Goal: Task Accomplishment & Management: Use online tool/utility

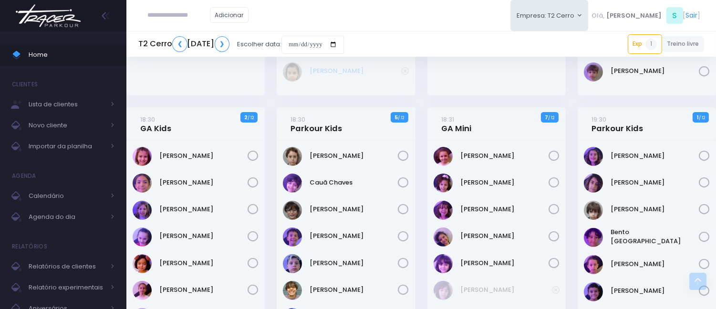
scroll to position [583, 0]
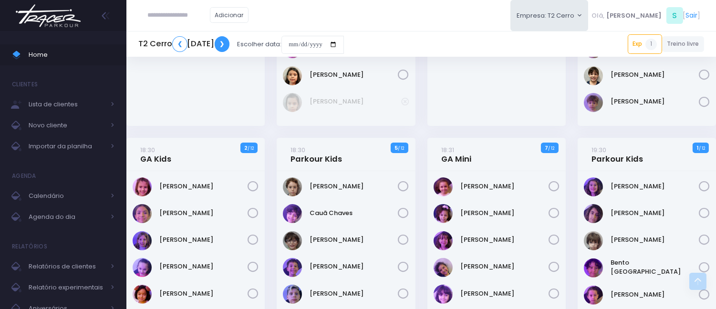
click at [230, 42] on link "❯" at bounding box center [222, 44] width 15 height 16
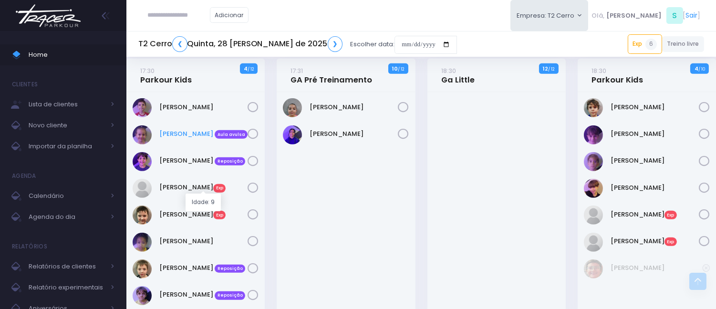
scroll to position [955, 0]
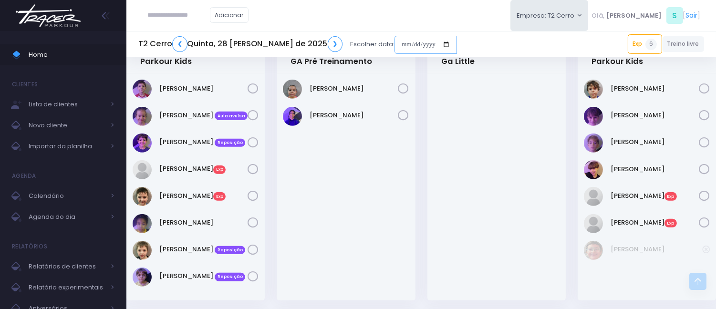
click at [395, 41] on input "date" at bounding box center [426, 45] width 63 height 18
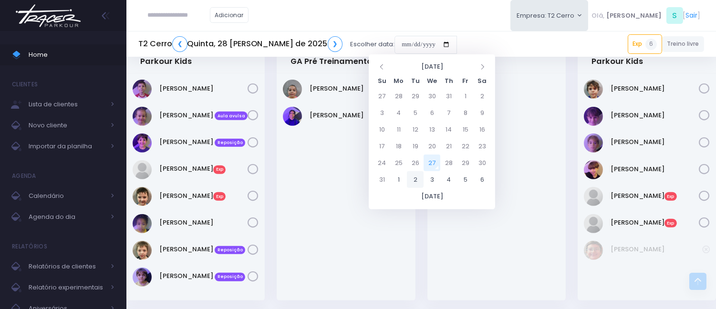
click at [413, 178] on td "2" at bounding box center [415, 179] width 17 height 17
type input "**********"
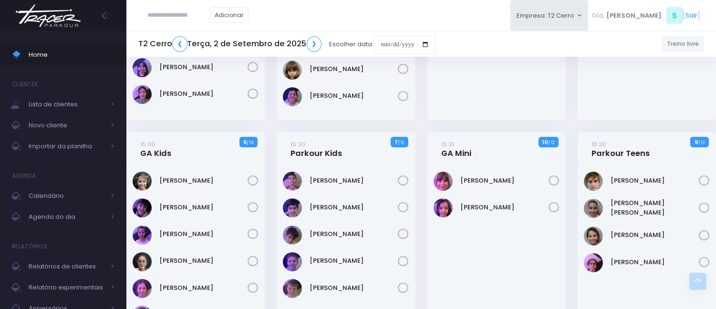
scroll to position [318, 0]
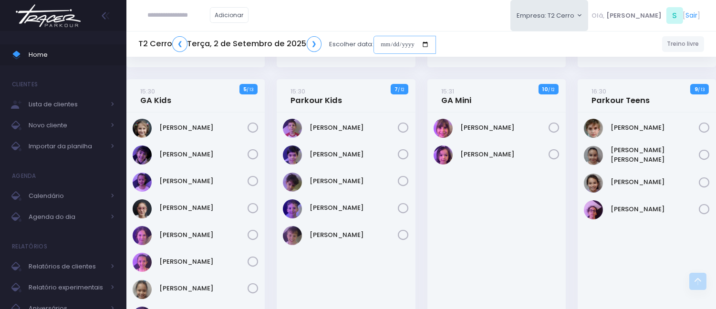
click at [383, 37] on input "date" at bounding box center [405, 45] width 63 height 18
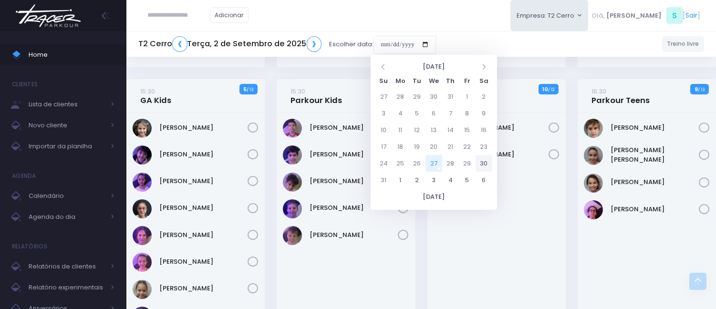
click at [487, 159] on td "30" at bounding box center [484, 163] width 17 height 17
type input "**********"
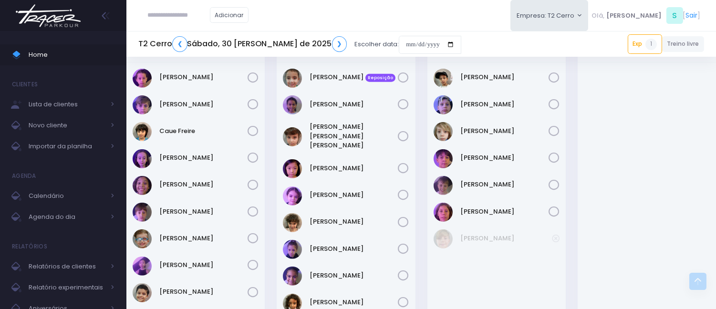
scroll to position [689, 0]
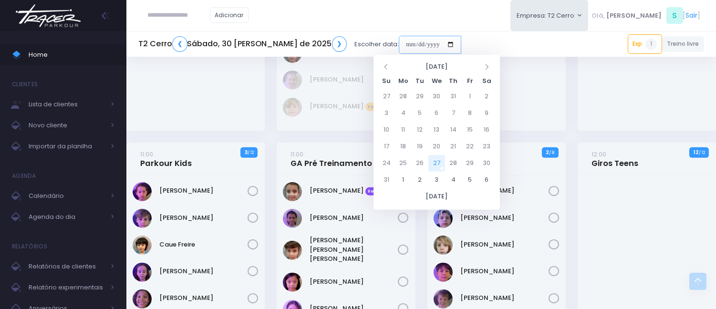
click at [399, 36] on input "date" at bounding box center [430, 45] width 63 height 18
click at [490, 161] on td "30" at bounding box center [487, 163] width 17 height 17
type input "**********"
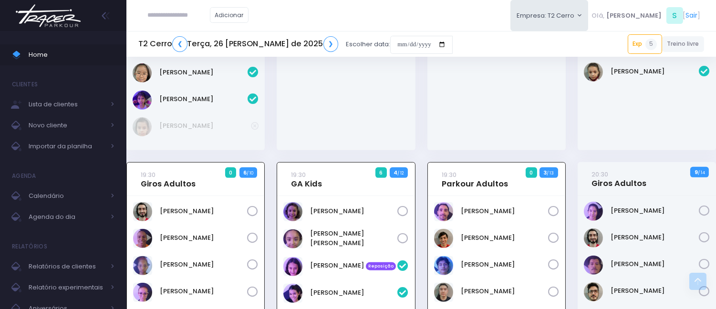
scroll to position [1320, 0]
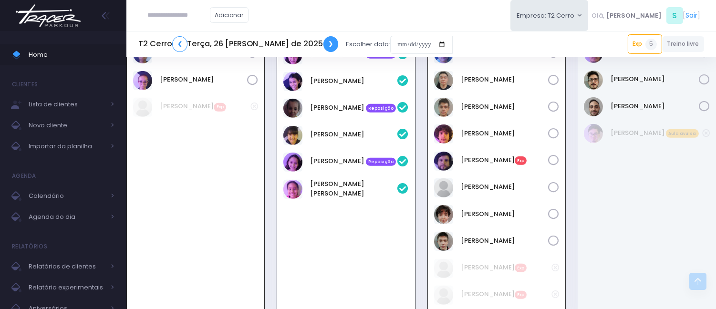
click at [324, 42] on link "❯" at bounding box center [331, 44] width 15 height 16
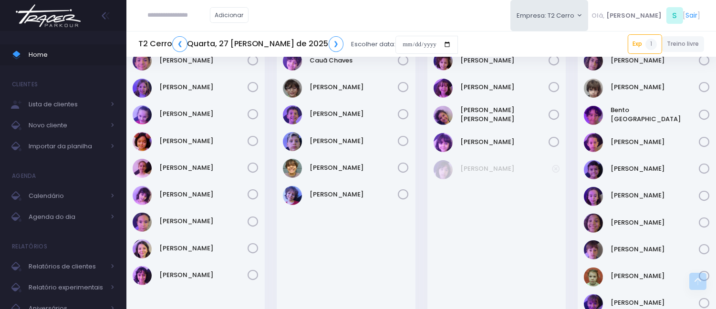
scroll to position [736, 0]
click at [396, 43] on input "date" at bounding box center [427, 45] width 63 height 18
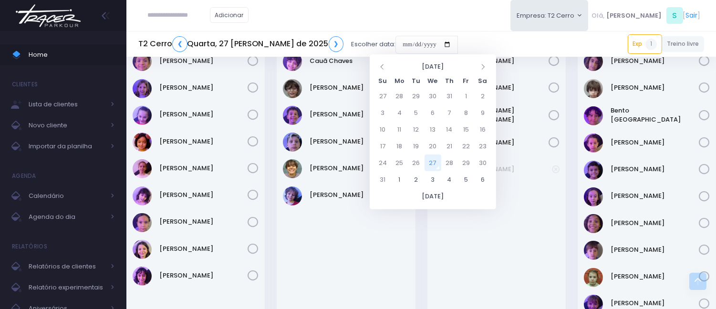
click at [433, 163] on td "27" at bounding box center [433, 163] width 17 height 17
type input "**********"
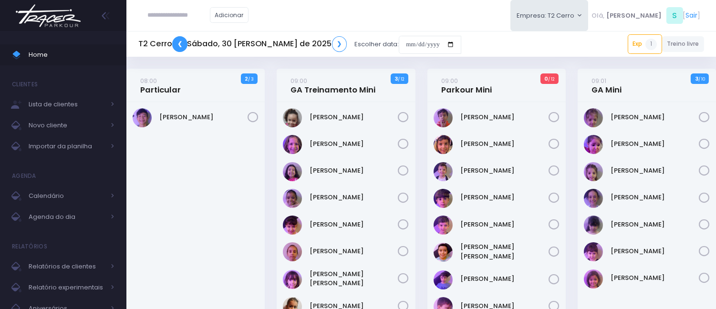
click at [179, 44] on link "❮" at bounding box center [179, 44] width 15 height 16
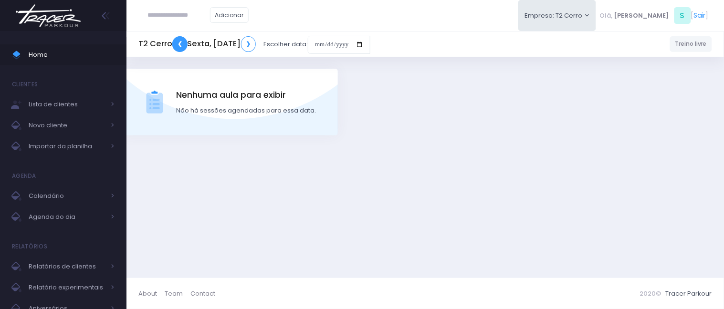
click at [179, 44] on link "❮" at bounding box center [179, 44] width 15 height 16
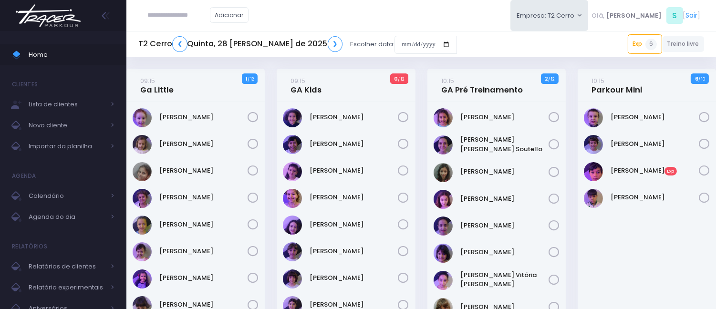
click at [172, 48] on h5 "T2 Cerro ❮ Quinta, 28 de Agosto de 2025 ❯" at bounding box center [240, 44] width 204 height 16
click at [182, 44] on link "❮" at bounding box center [179, 44] width 15 height 16
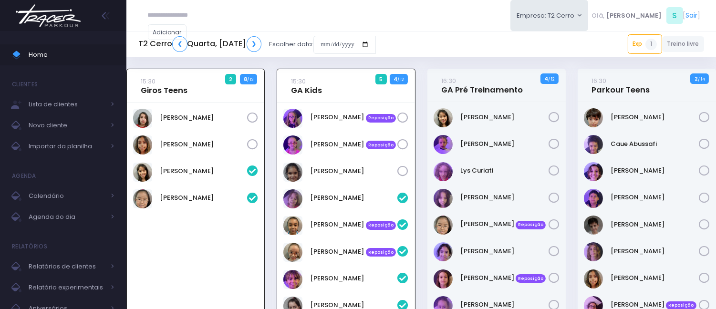
scroll to position [69, 0]
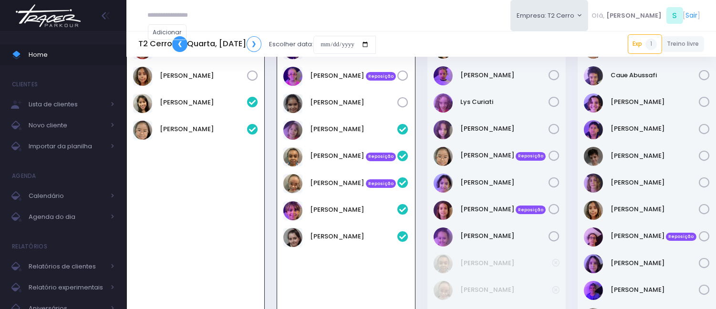
click at [182, 44] on link "❮" at bounding box center [179, 44] width 15 height 16
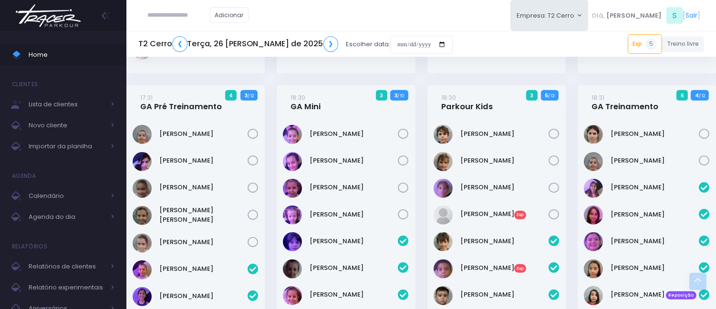
scroll to position [901, 0]
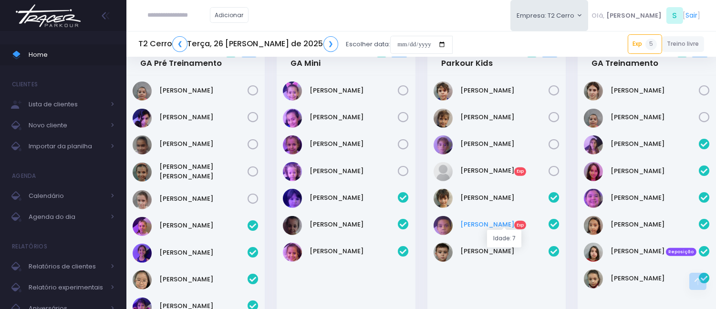
click at [502, 221] on link "[PERSON_NAME] Exp" at bounding box center [505, 225] width 88 height 10
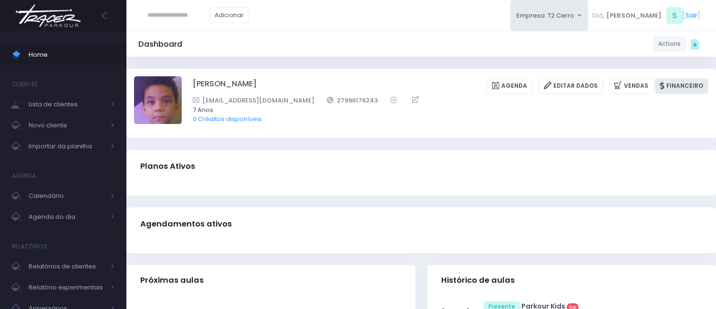
click at [695, 87] on link "Financeiro" at bounding box center [681, 86] width 53 height 16
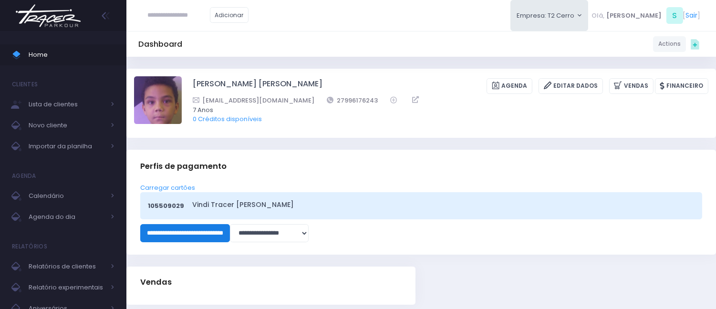
click at [222, 231] on input "**********" at bounding box center [185, 233] width 90 height 18
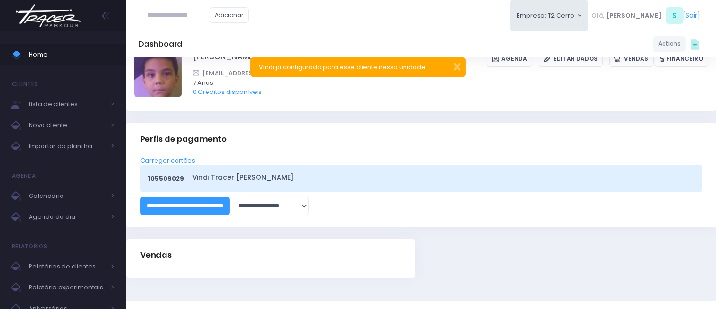
scroll to position [50, 0]
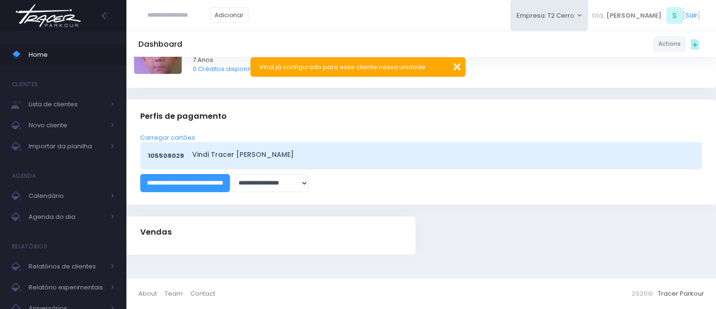
click at [457, 68] on button "button" at bounding box center [451, 65] width 19 height 11
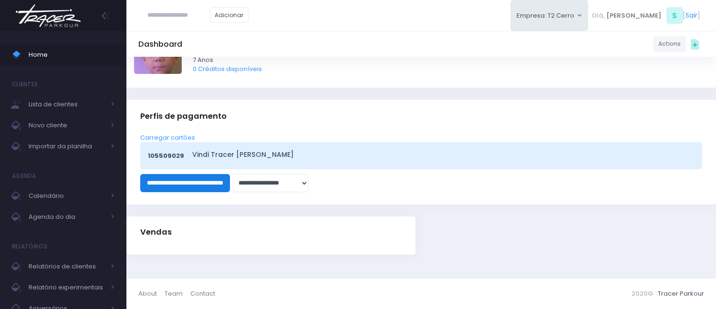
click at [230, 184] on input "**********" at bounding box center [185, 183] width 90 height 18
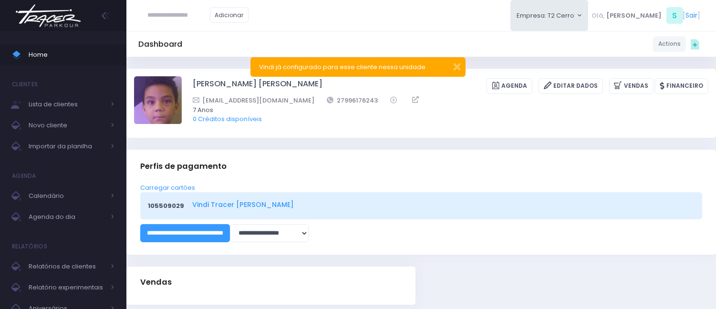
click at [236, 207] on link "Vindi Tracer Cerro Corá" at bounding box center [441, 205] width 499 height 10
click at [79, 50] on span "Home" at bounding box center [72, 55] width 86 height 12
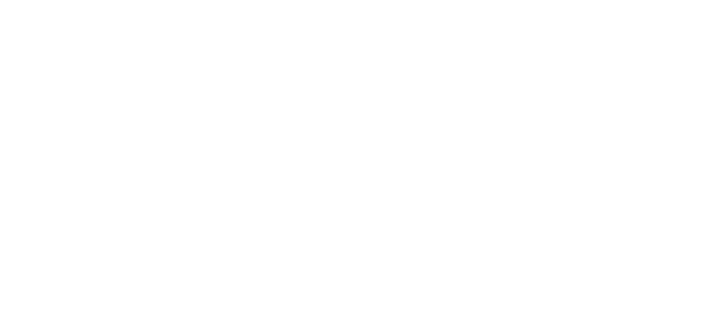
scroll to position [69, 0]
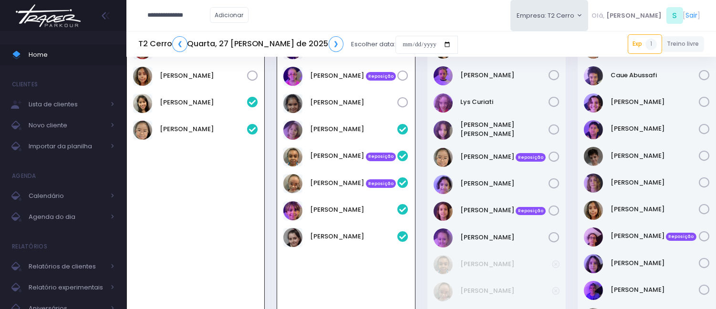
type input "**********"
click input "submit" at bounding box center [0, 0] width 0 height 0
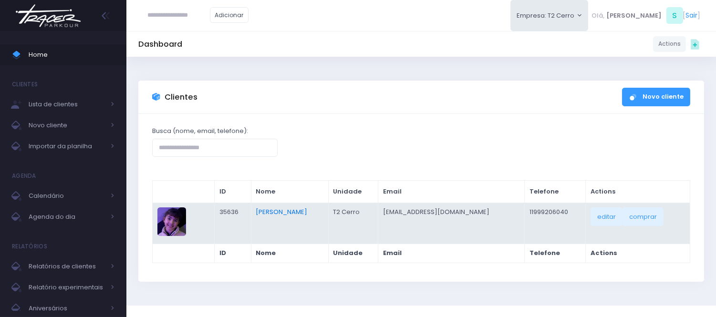
click at [304, 212] on link "[PERSON_NAME]" at bounding box center [282, 212] width 52 height 9
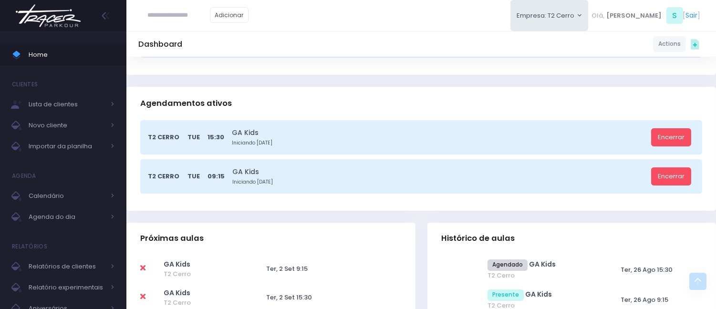
scroll to position [159, 0]
click at [668, 139] on link "Encerrar" at bounding box center [672, 138] width 40 height 18
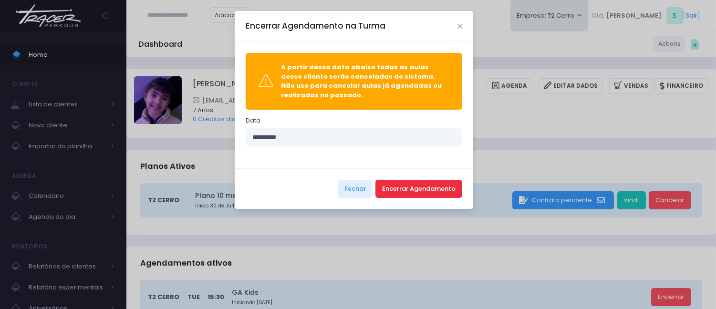
click at [422, 185] on button "Encerrar Agendamento" at bounding box center [419, 189] width 87 height 18
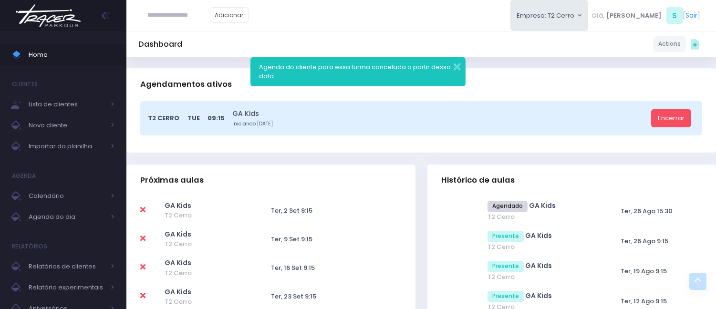
scroll to position [53, 0]
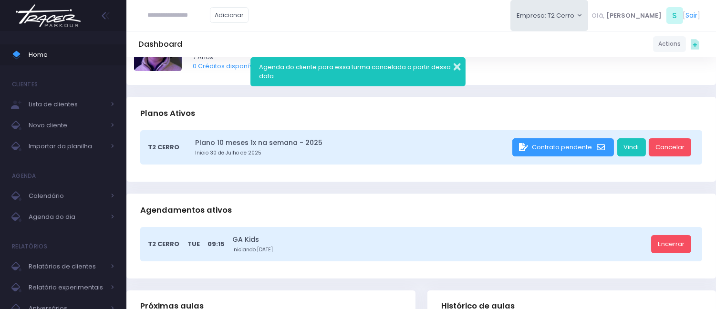
click at [458, 67] on button "button" at bounding box center [451, 65] width 19 height 11
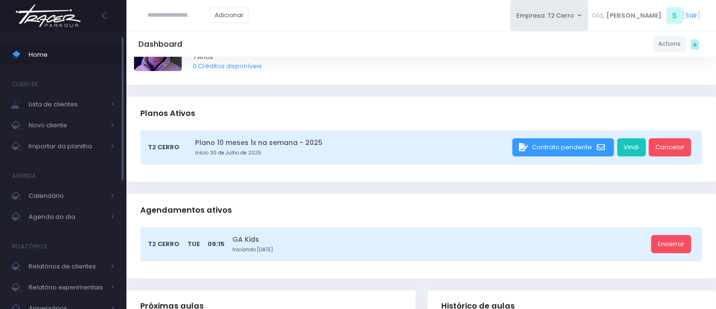
click at [71, 54] on span "Home" at bounding box center [72, 55] width 86 height 12
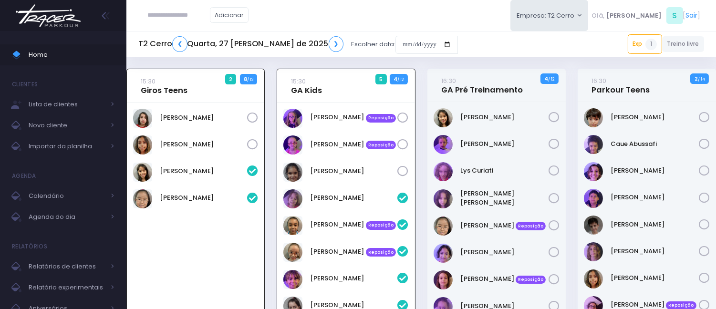
scroll to position [69, 0]
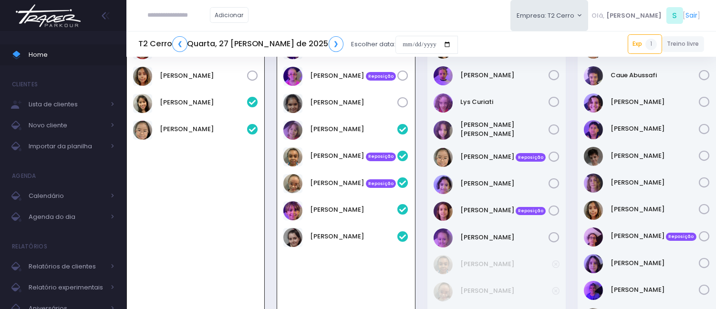
click at [365, 17] on div "Adicionar Empresa: T2 Cerro [GEOGRAPHIC_DATA][MEDICAL_DATA][PERSON_NAME], S [" at bounding box center [421, 15] width 590 height 31
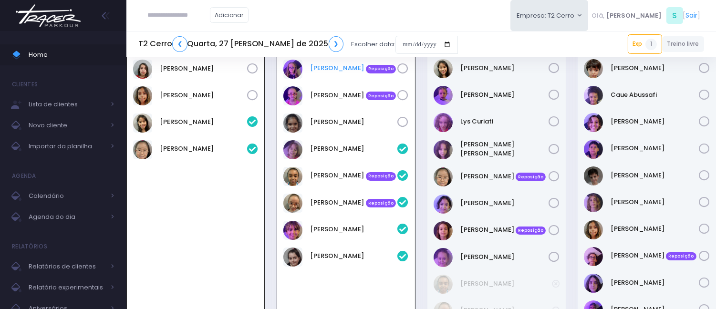
scroll to position [0, 0]
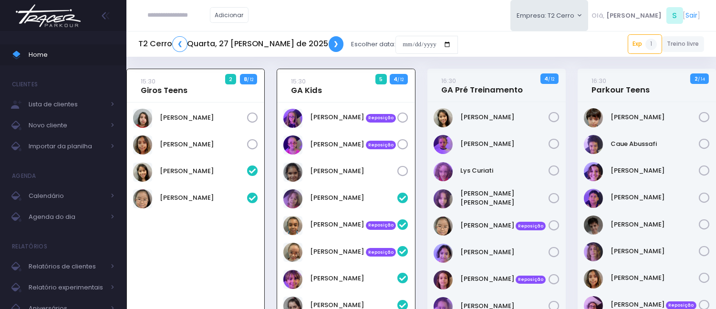
click at [329, 44] on link "❯" at bounding box center [336, 44] width 15 height 16
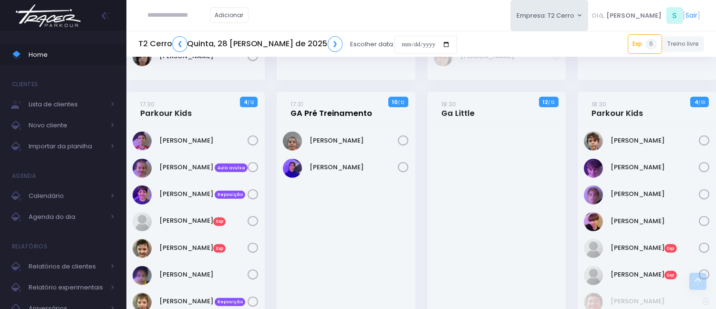
scroll to position [955, 0]
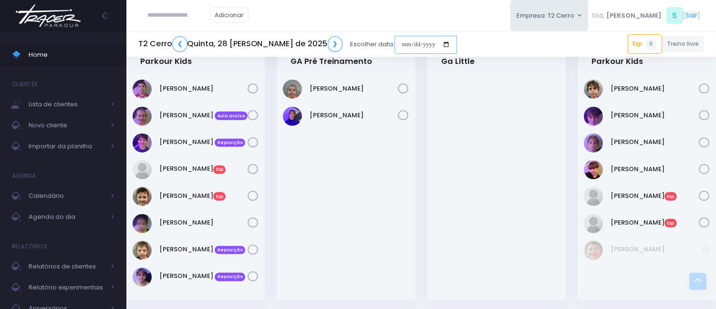
click at [395, 39] on input "date" at bounding box center [426, 45] width 63 height 18
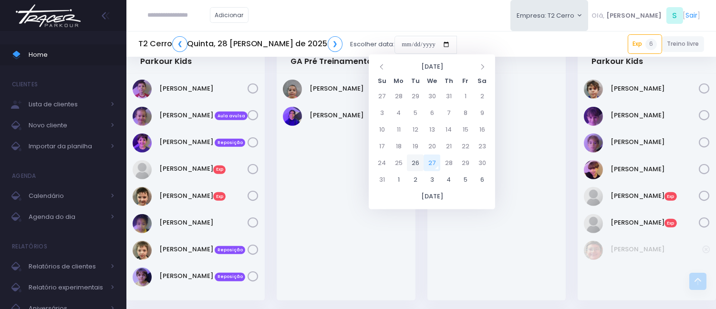
click at [412, 163] on td "26" at bounding box center [415, 163] width 17 height 17
type input "**********"
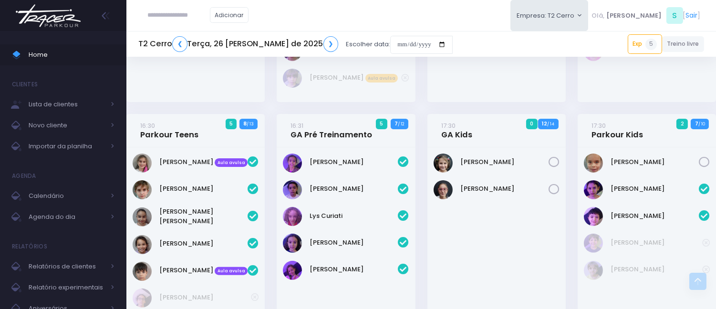
scroll to position [636, 0]
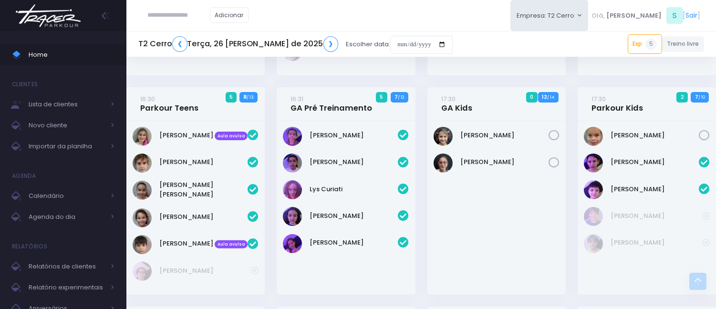
click at [535, 44] on div "T2 Cerro ❮ Terça, 26 [PERSON_NAME] de 2025 ❯ Escolher data: Exp 5 15:30 [PERSON…" at bounding box center [421, 44] width 590 height 22
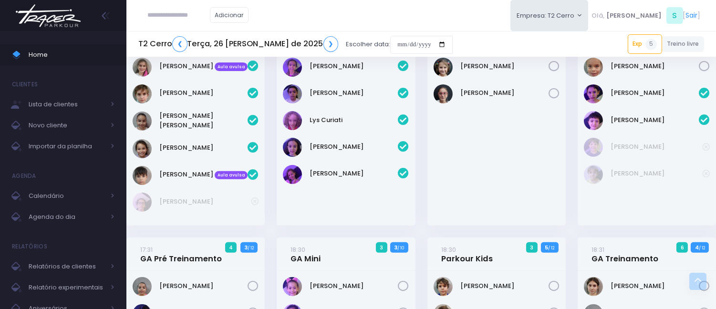
scroll to position [742, 0]
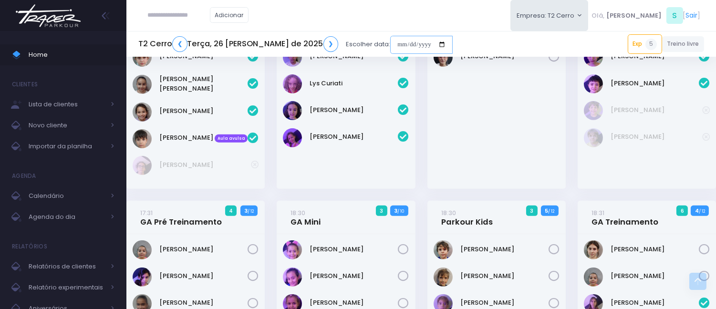
click at [390, 37] on input "date" at bounding box center [421, 45] width 63 height 18
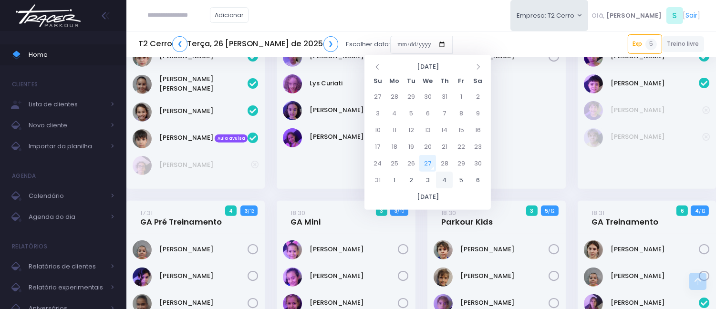
click at [442, 179] on td "4" at bounding box center [444, 180] width 17 height 17
type input "**********"
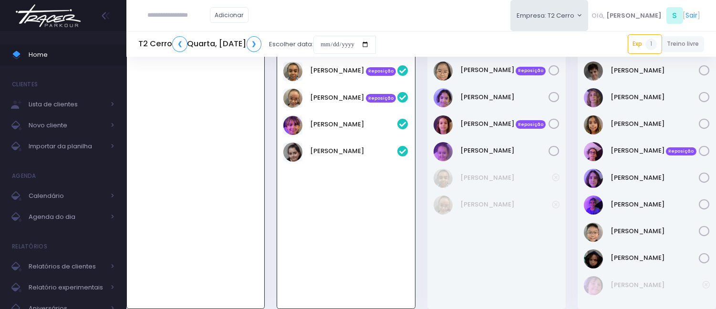
scroll to position [159, 0]
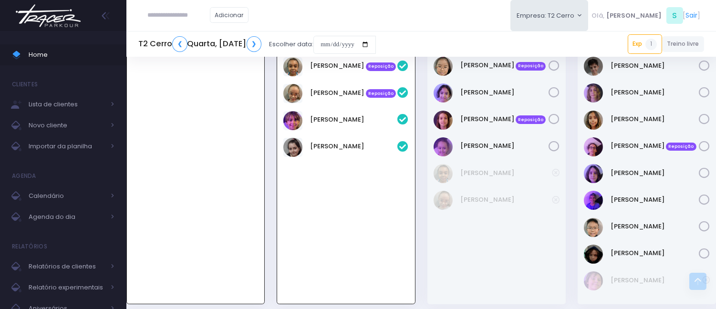
click at [174, 17] on input "text" at bounding box center [179, 15] width 62 height 18
paste input "**********"
type input "**********"
click at [90, 148] on span "Importar da planilha" at bounding box center [67, 146] width 76 height 12
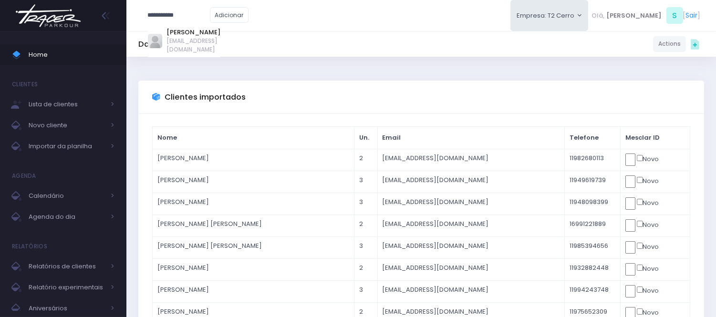
type input "**********"
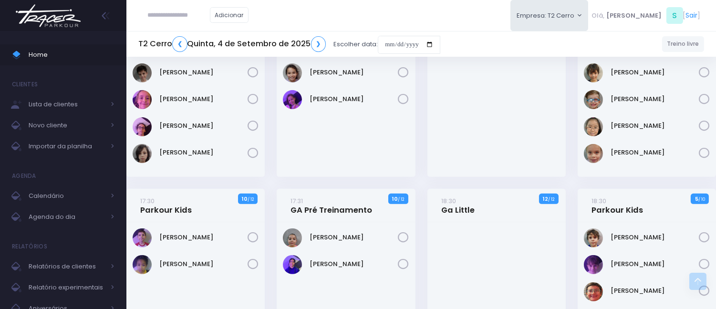
scroll to position [848, 0]
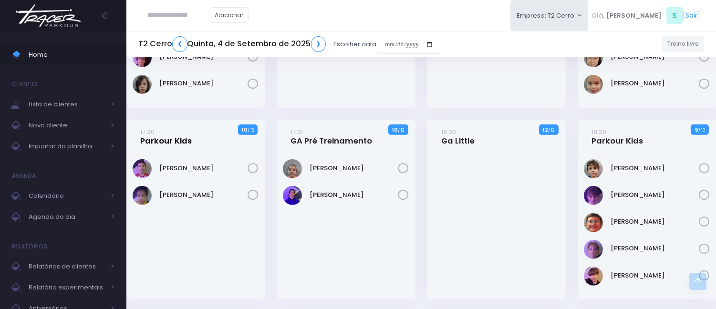
click at [167, 140] on link "17:30 Parkour Kids" at bounding box center [166, 136] width 52 height 19
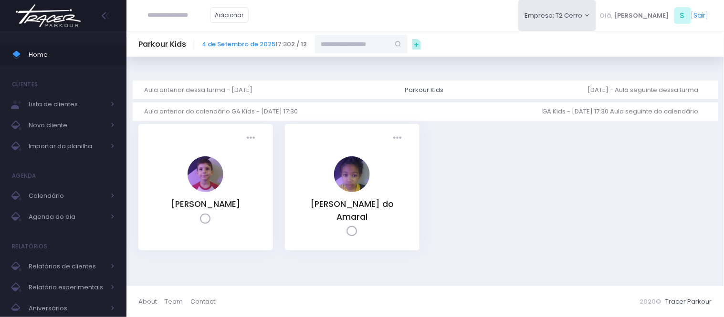
click at [341, 42] on input "text" at bounding box center [352, 44] width 74 height 18
paste input "**********"
click at [350, 62] on link "[PERSON_NAME]" at bounding box center [361, 61] width 55 height 10
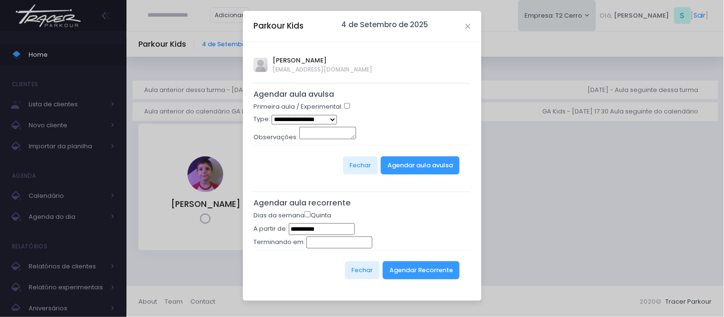
type input "**********"
select select "*"
click at [400, 158] on button "Agendar aula avulsa" at bounding box center [420, 166] width 79 height 18
